Goal: Information Seeking & Learning: Learn about a topic

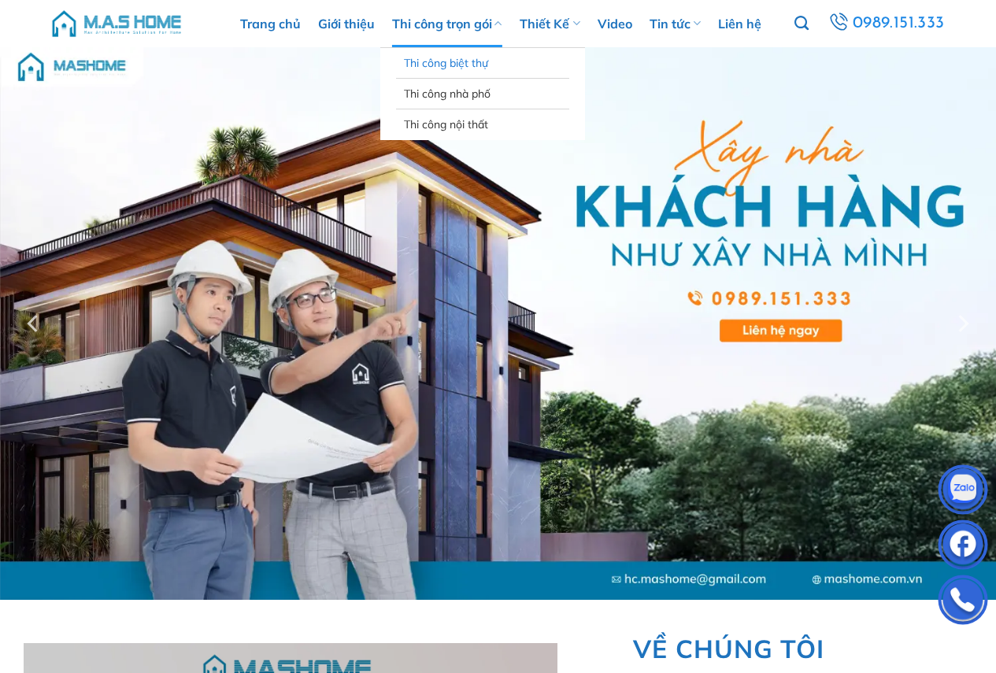
click at [436, 61] on link "Thi công biệt thự" at bounding box center [482, 63] width 157 height 30
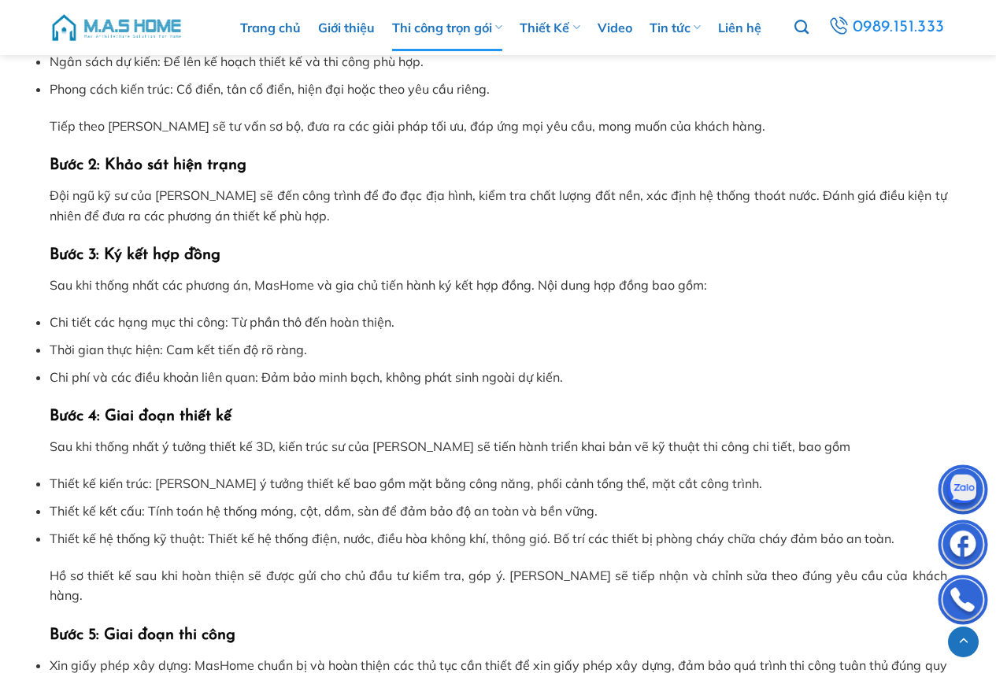
scroll to position [5667, 0]
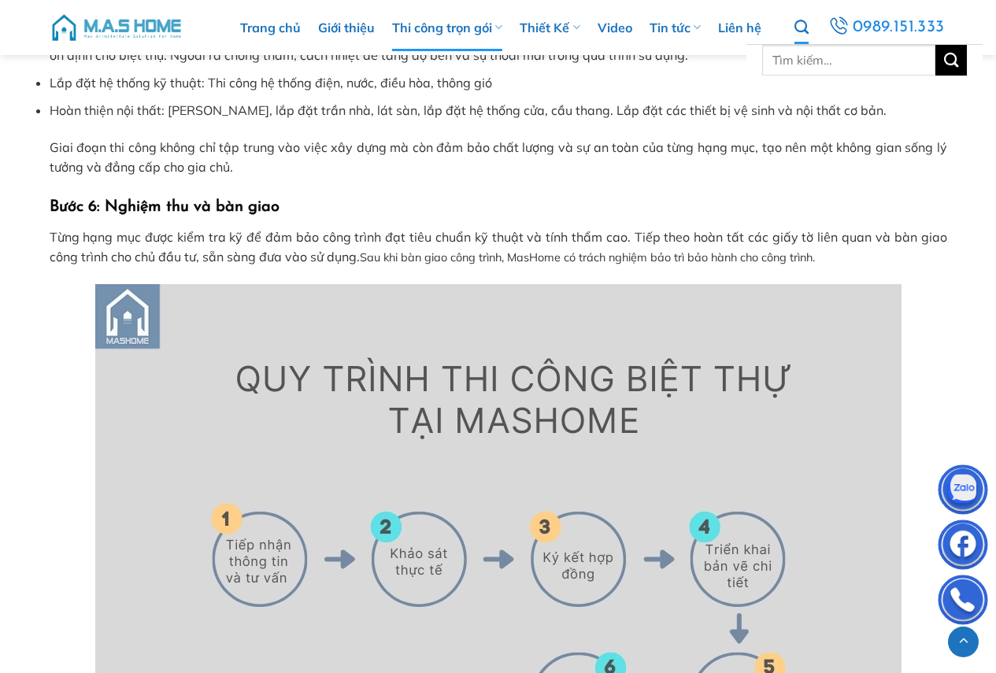
click at [801, 27] on icon "Tìm kiếm" at bounding box center [801, 27] width 14 height 17
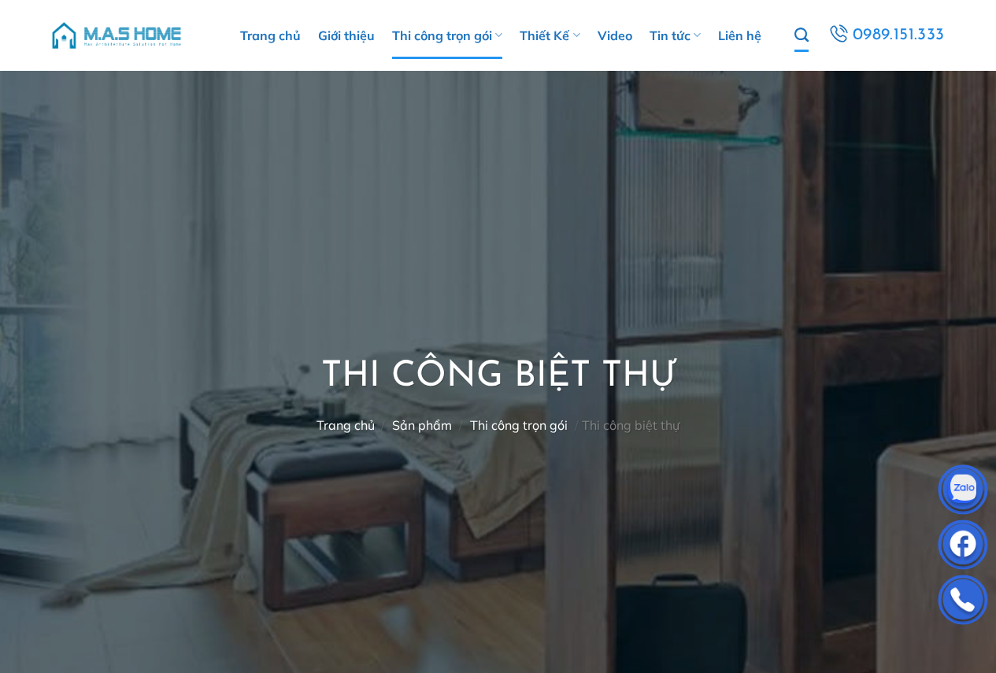
click at [800, 29] on icon "Tìm kiếm" at bounding box center [801, 35] width 14 height 17
click at [803, 62] on input "Tìm kiếm:" at bounding box center [848, 68] width 173 height 31
type input "báo giá"
click at [935, 53] on button "Gửi" at bounding box center [950, 68] width 31 height 31
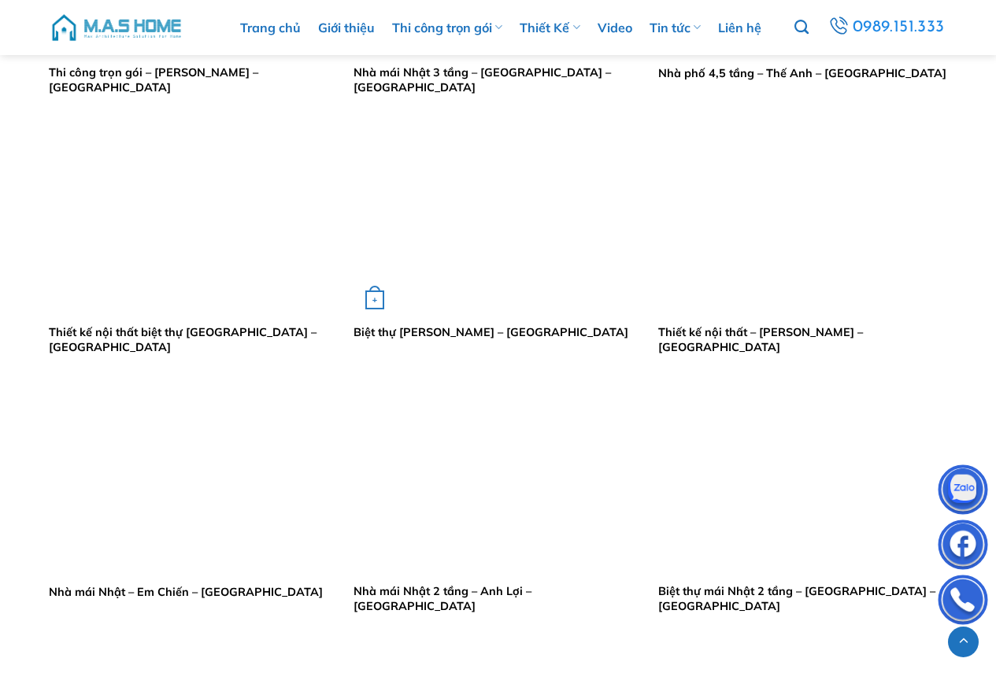
scroll to position [1023, 0]
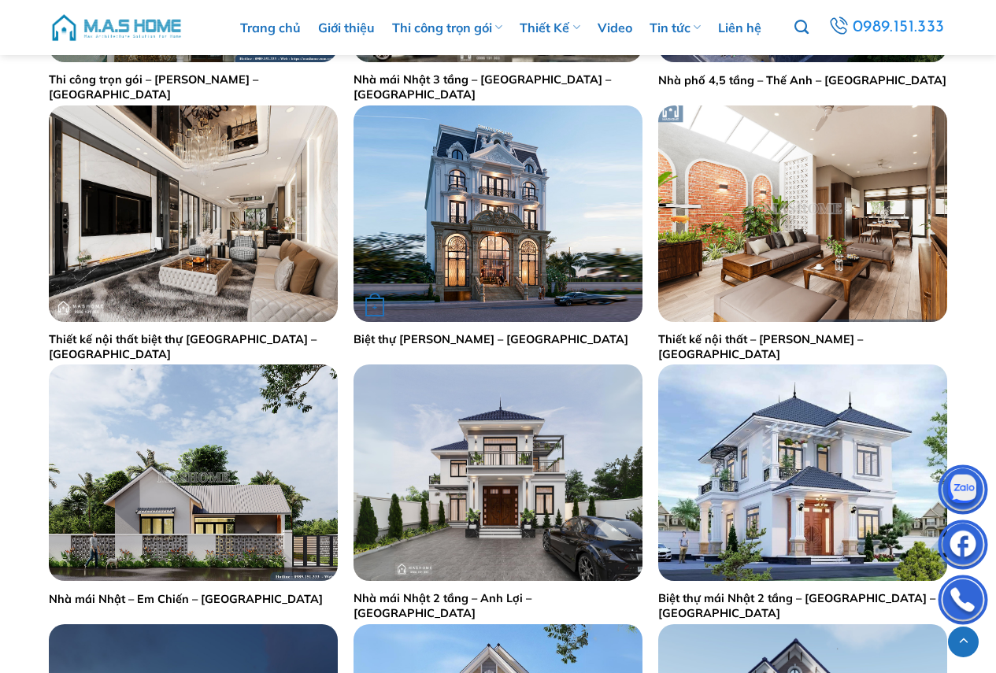
click at [469, 209] on img "Biệt thự Bảo Linh - Vĩnh Phúc" at bounding box center [497, 213] width 289 height 216
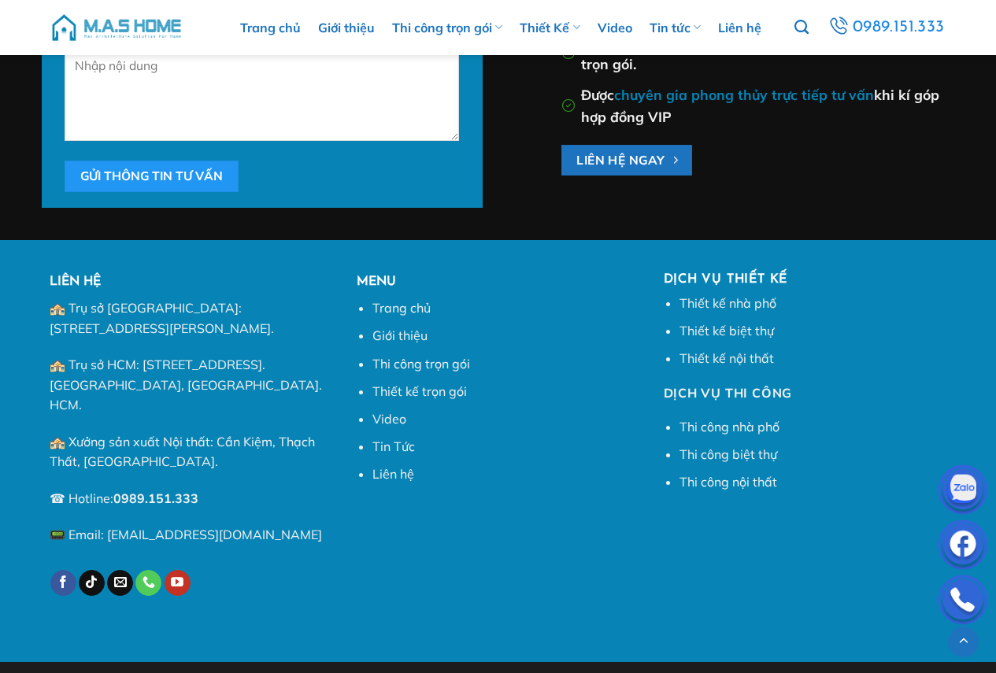
scroll to position [3810, 0]
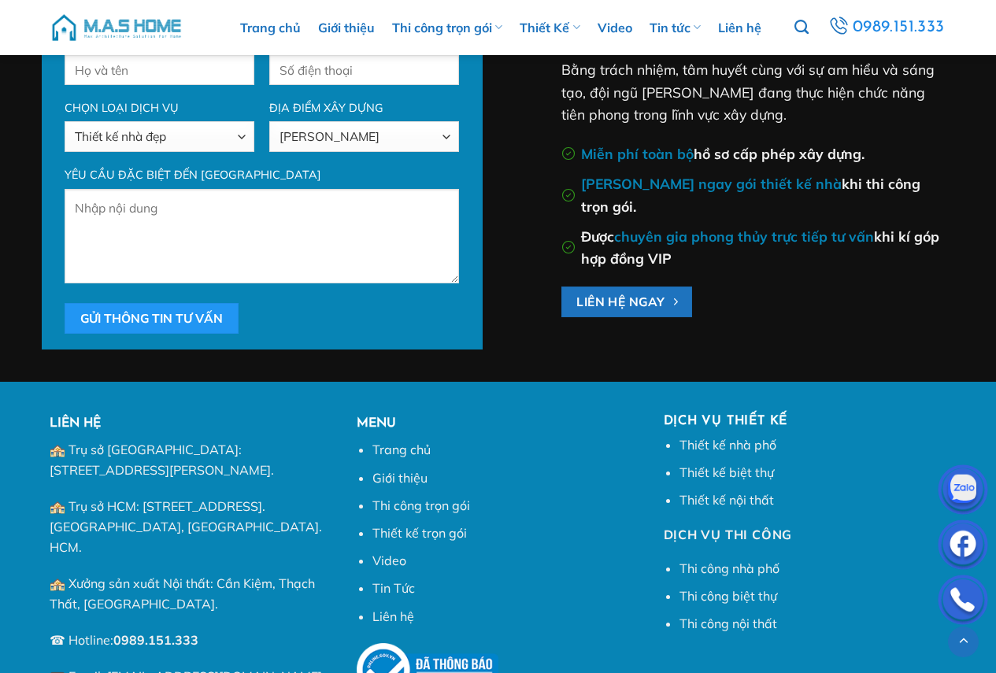
scroll to position [4259, 0]
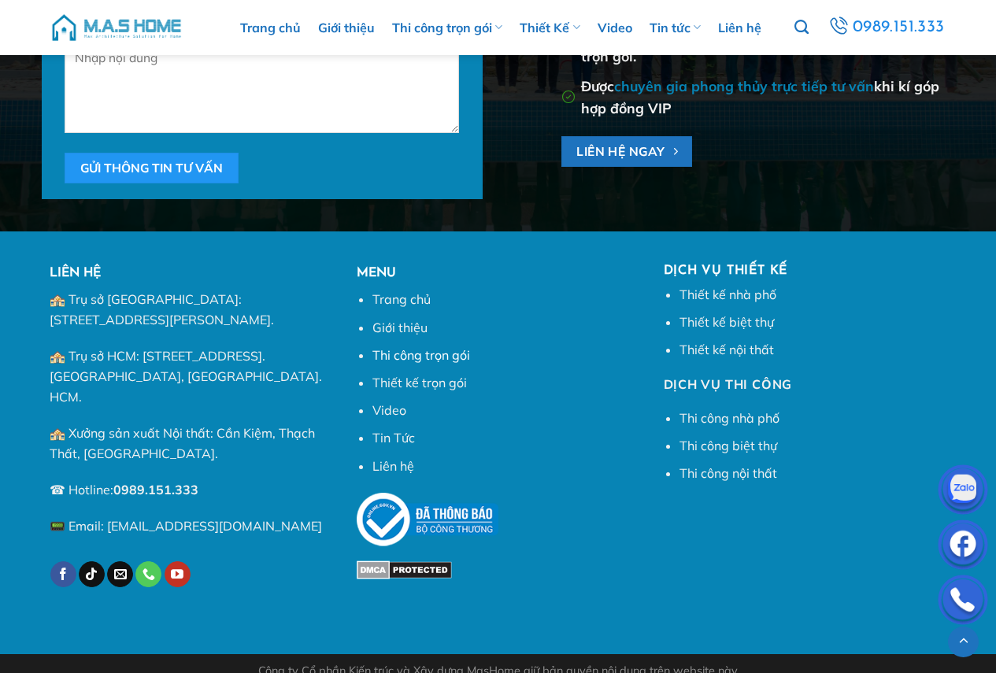
click at [414, 360] on link "Thi công trọn gói" at bounding box center [421, 355] width 98 height 16
click at [730, 449] on link "Thi công biệt thự" at bounding box center [728, 446] width 98 height 16
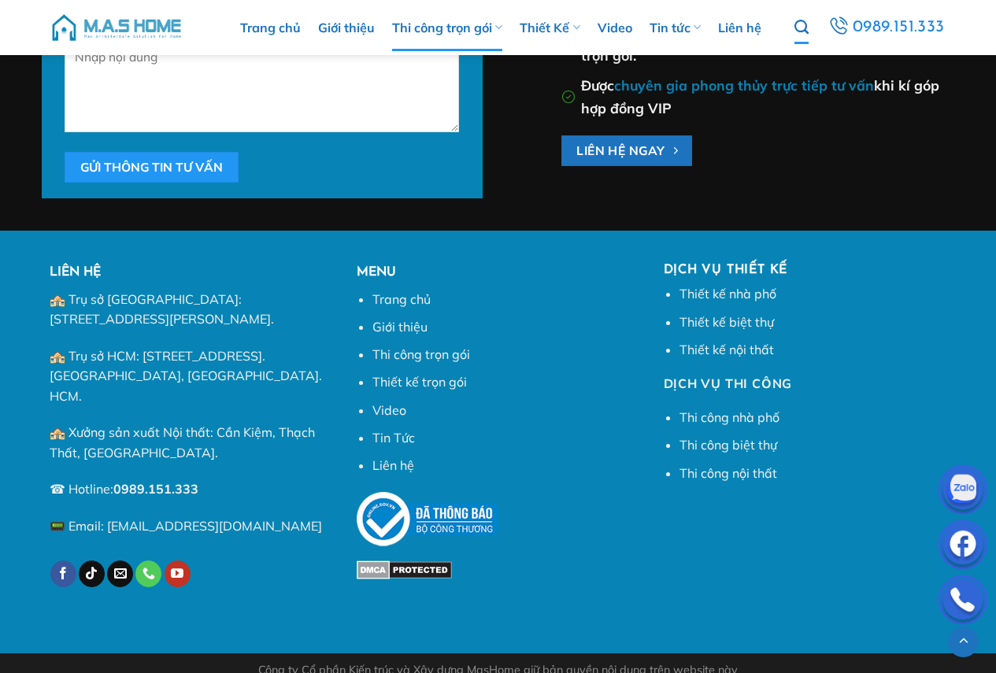
scroll to position [10642, 0]
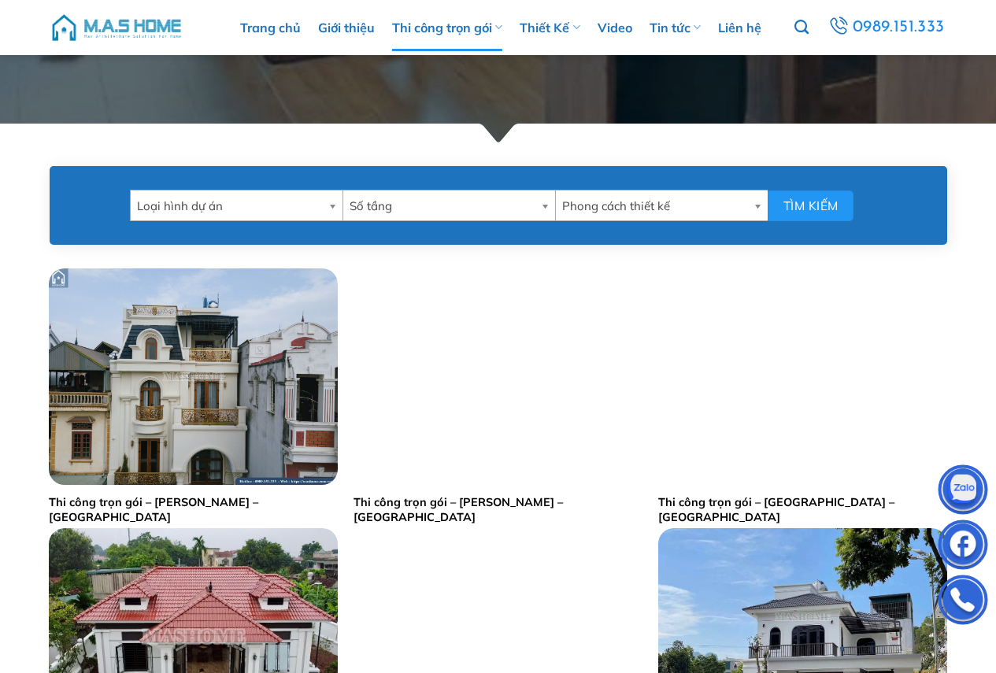
scroll to position [1102, 0]
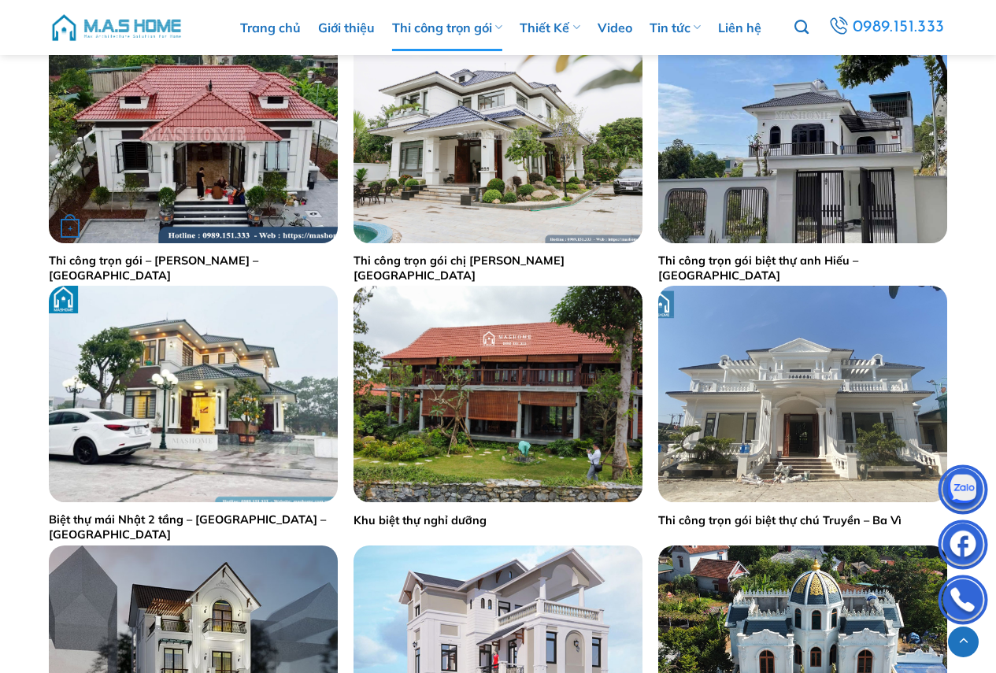
click at [252, 187] on div "+" at bounding box center [193, 135] width 289 height 216
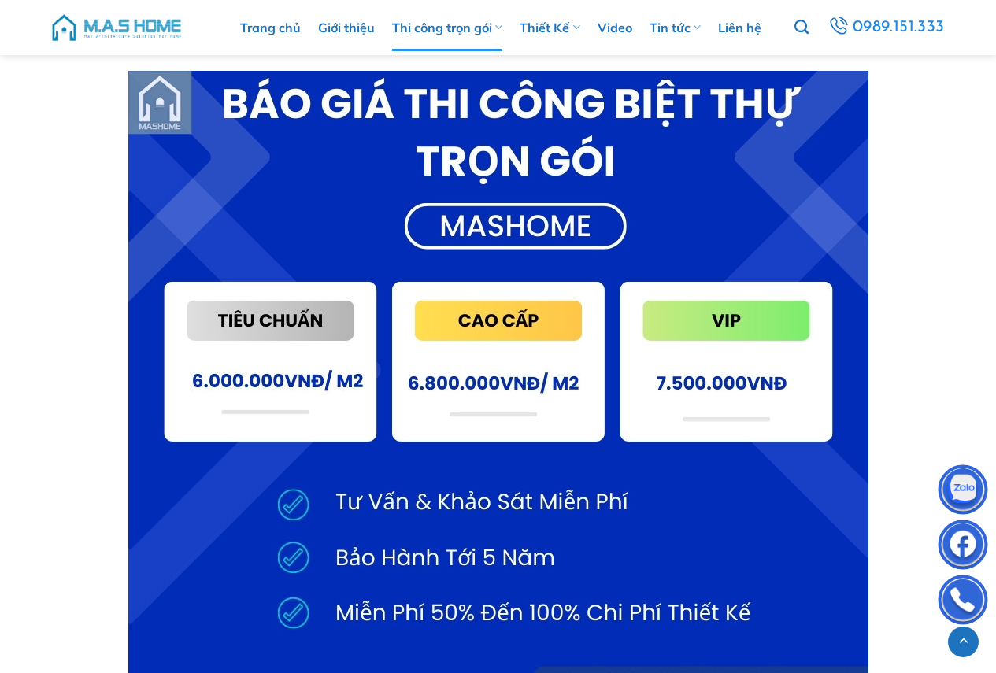
scroll to position [6848, 0]
